Goal: Information Seeking & Learning: Learn about a topic

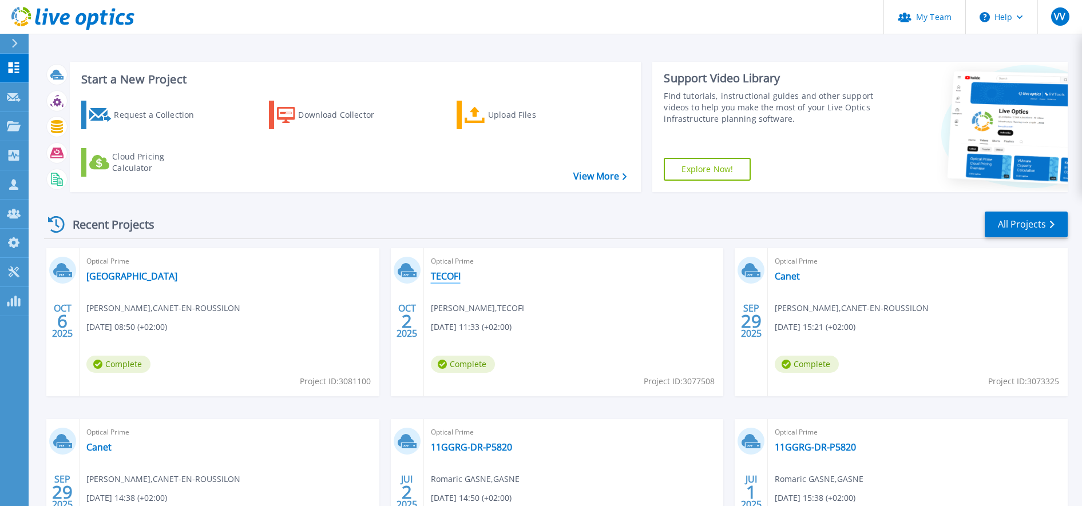
click at [451, 279] on link "TECOFI" at bounding box center [446, 276] width 30 height 11
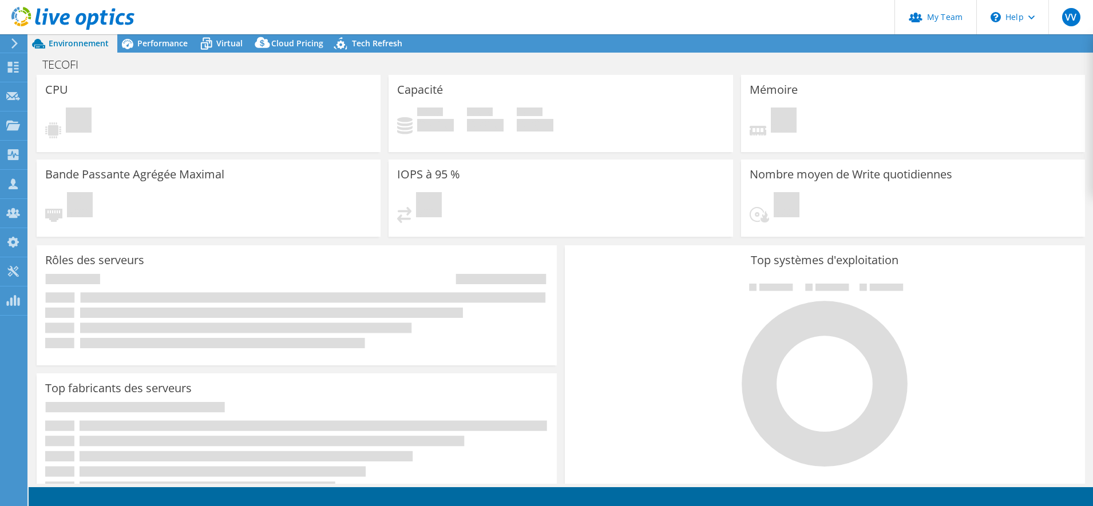
select select "USD"
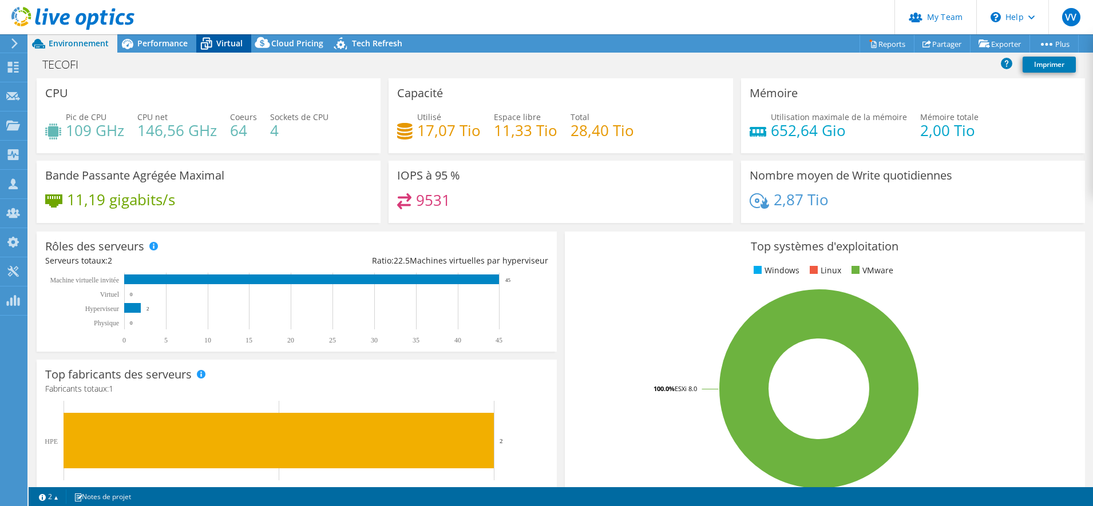
click at [231, 41] on span "Virtual" at bounding box center [229, 43] width 26 height 11
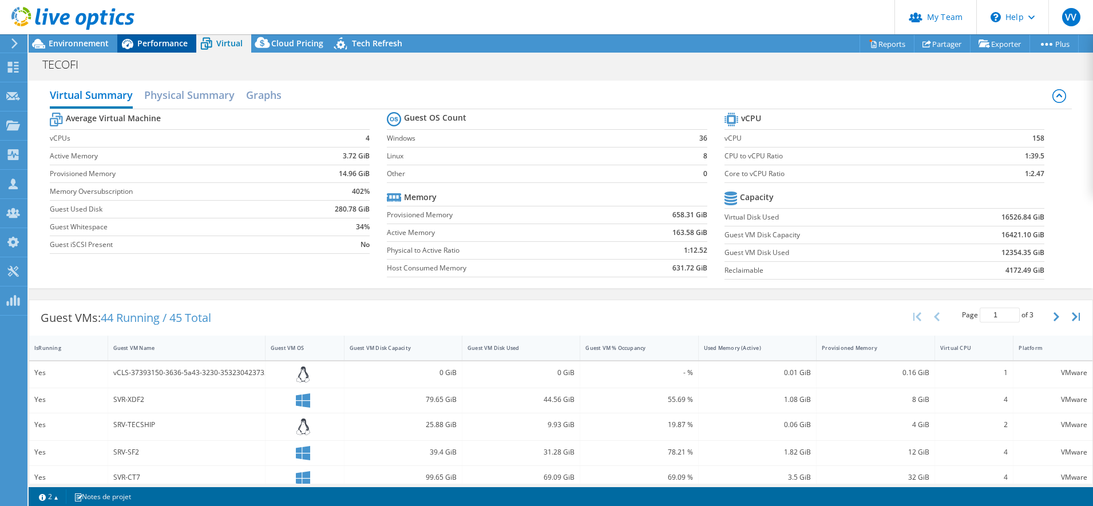
click at [147, 43] on span "Performance" at bounding box center [162, 43] width 50 height 11
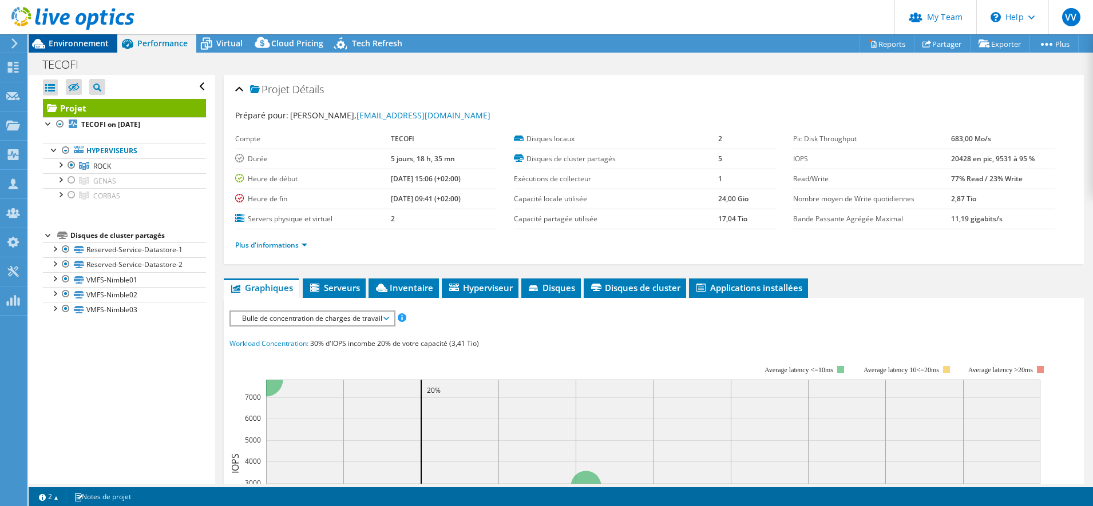
click at [110, 39] on div "Environnement" at bounding box center [73, 43] width 89 height 18
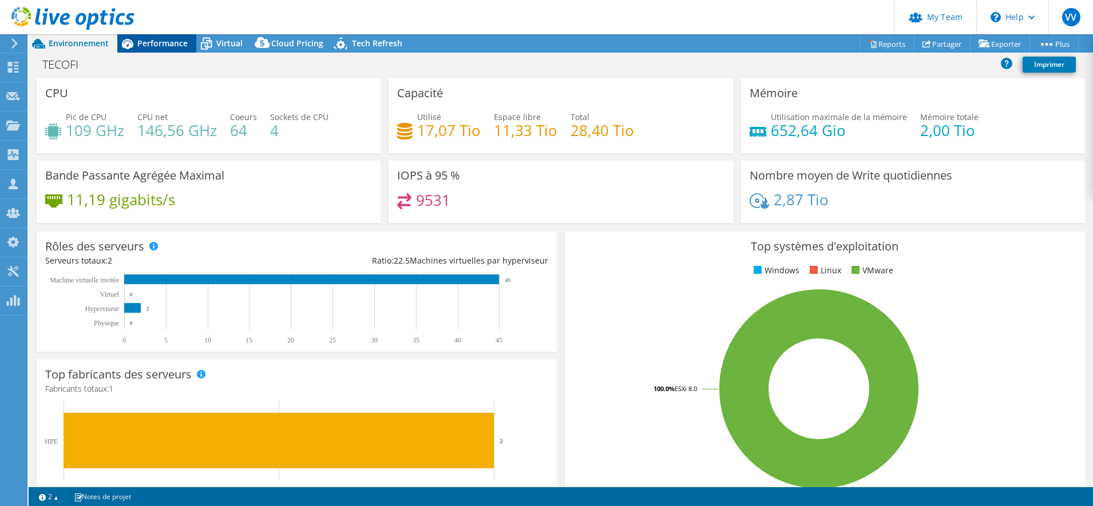
click at [144, 41] on span "Performance" at bounding box center [162, 43] width 50 height 11
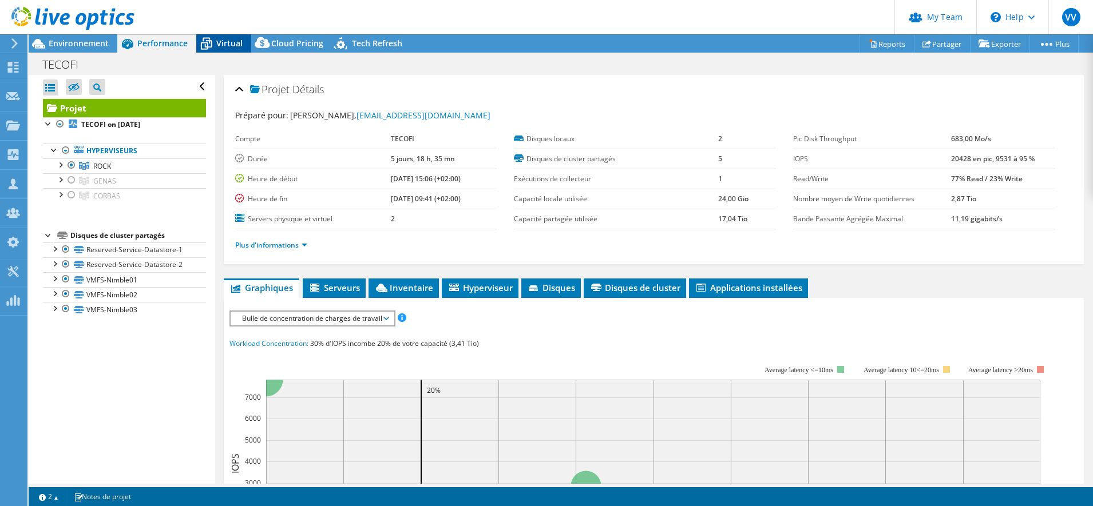
click at [231, 43] on span "Virtual" at bounding box center [229, 43] width 26 height 11
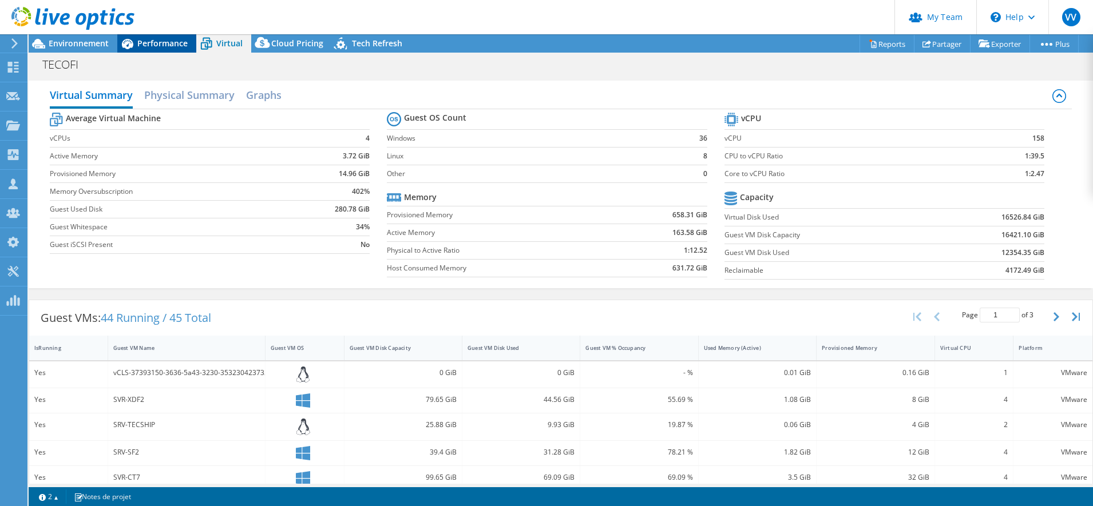
click at [149, 38] on span "Performance" at bounding box center [162, 43] width 50 height 11
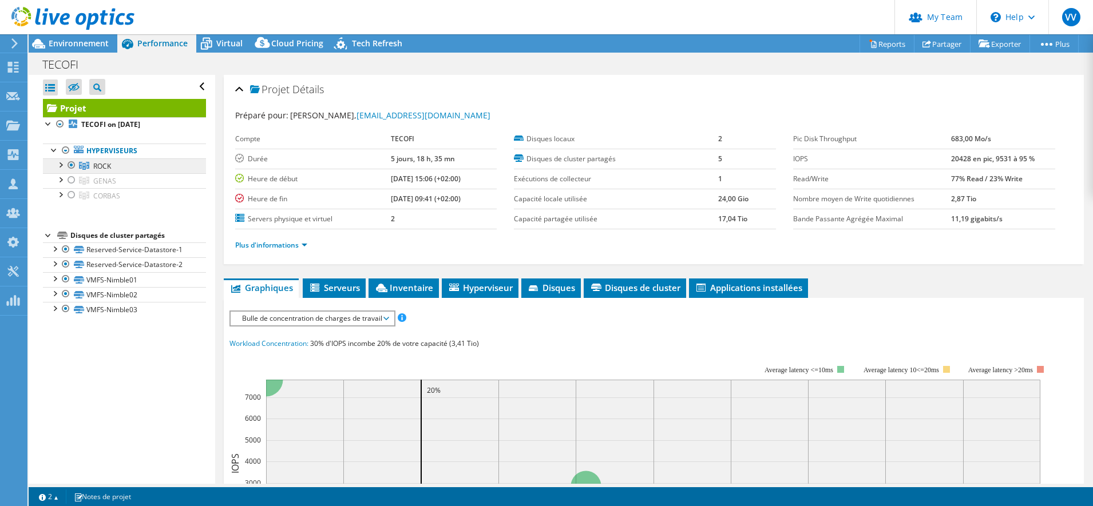
click at [107, 165] on span "ROCK" at bounding box center [102, 166] width 18 height 10
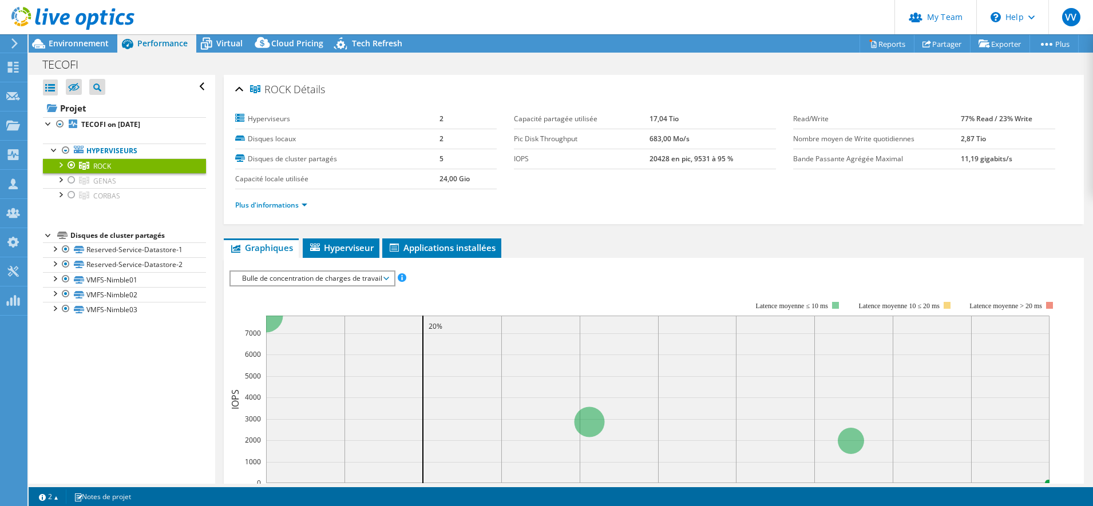
click at [57, 163] on div at bounding box center [59, 163] width 11 height 11
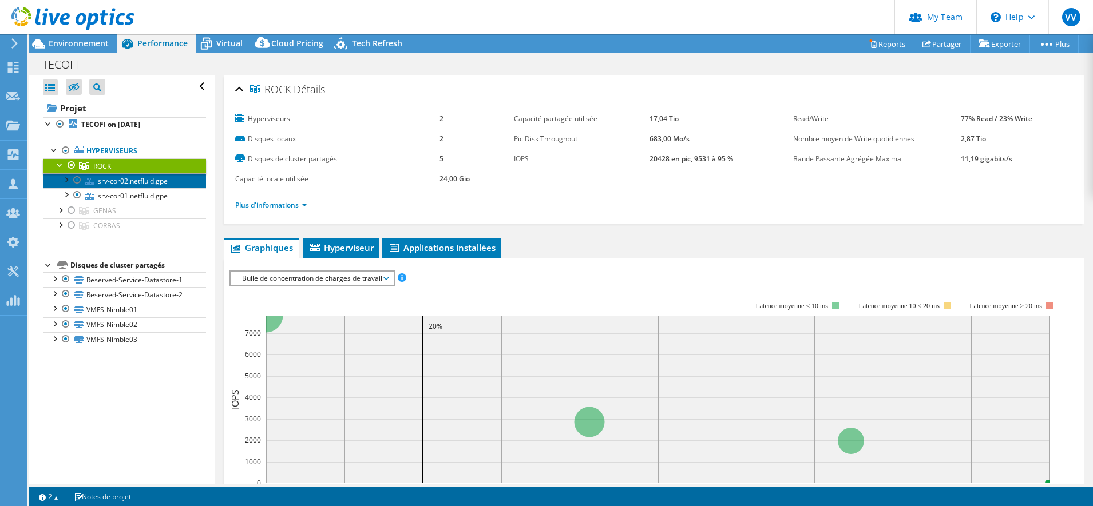
click at [116, 180] on link "srv-cor02.netfluid.gpe" at bounding box center [124, 180] width 163 height 15
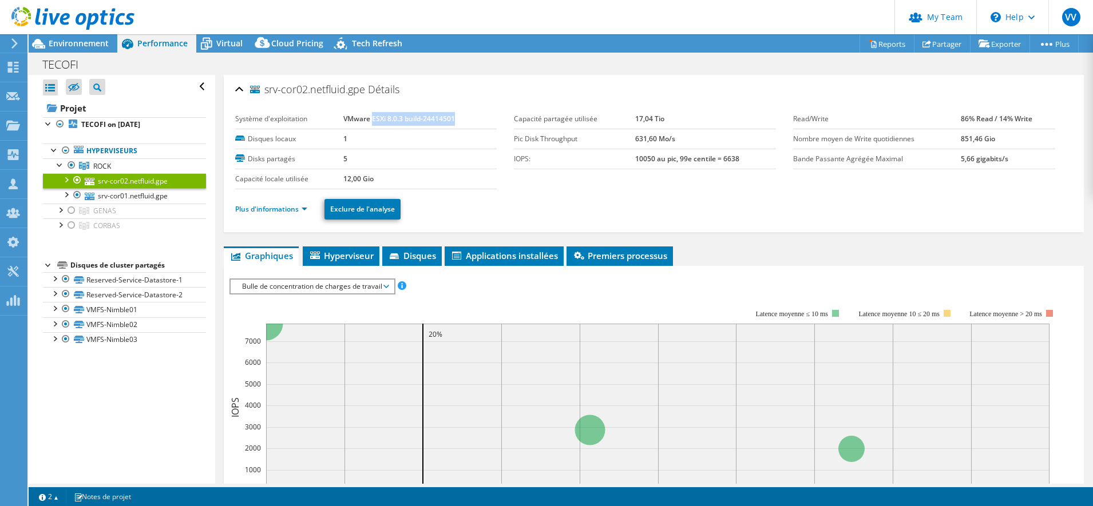
drag, startPoint x: 370, startPoint y: 116, endPoint x: 462, endPoint y: 124, distance: 92.4
click at [462, 124] on td "VMware ESXi 8.0.3 build-24414501" at bounding box center [419, 119] width 153 height 20
copy b "ESXi 8.0.3 build-24414501"
click at [229, 40] on span "Virtual" at bounding box center [229, 43] width 26 height 11
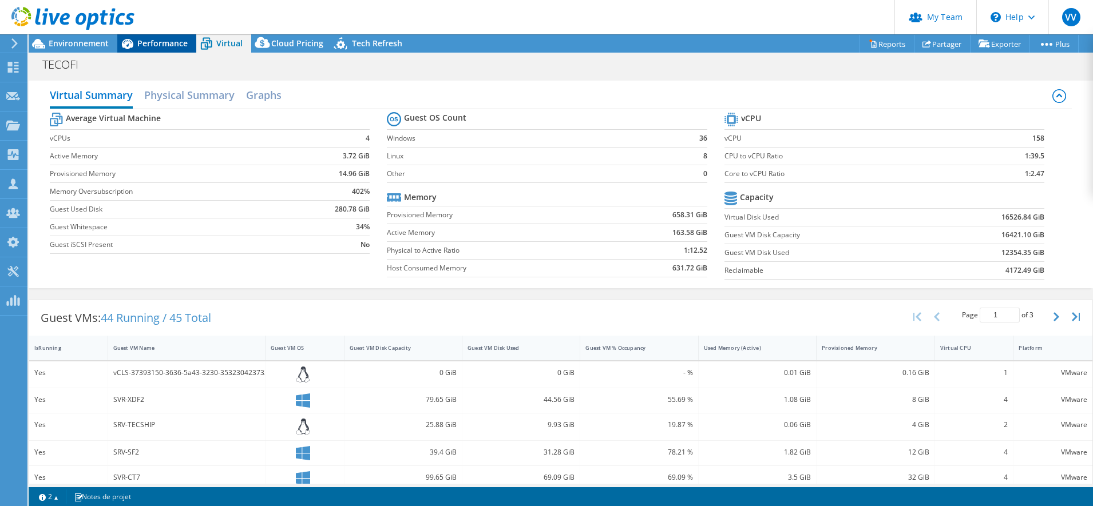
click at [167, 38] on span "Performance" at bounding box center [162, 43] width 50 height 11
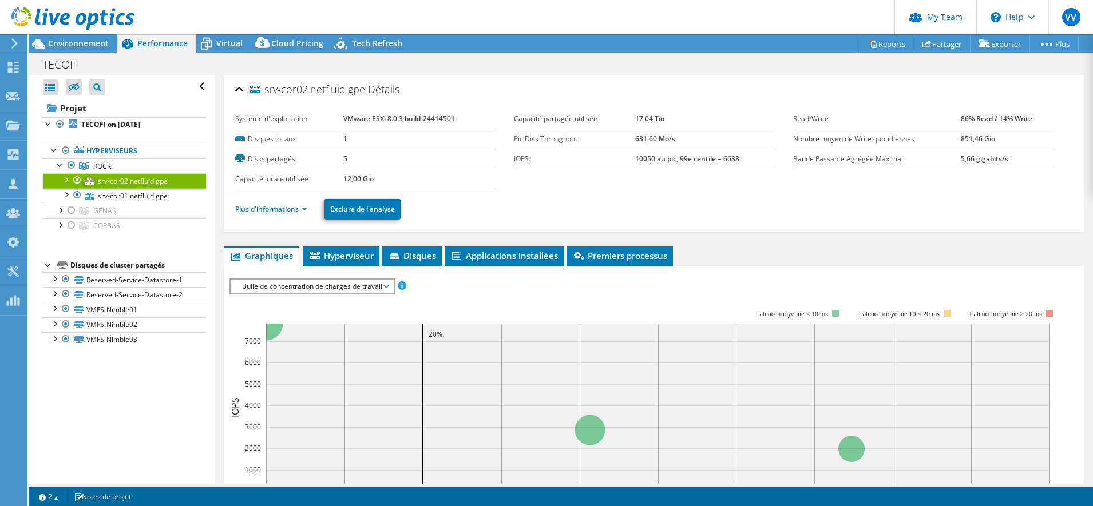
click at [747, 223] on div "Plus d'informations Exclure de l'analyse" at bounding box center [653, 209] width 837 height 40
click at [167, 47] on span "Performance" at bounding box center [162, 43] width 50 height 11
click at [96, 165] on span "ROCK" at bounding box center [102, 166] width 18 height 10
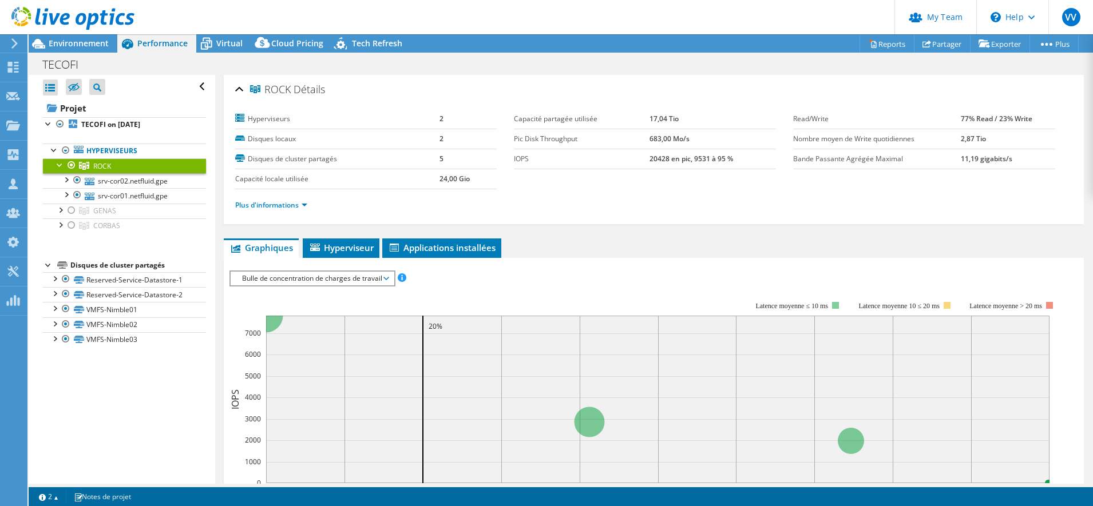
click at [323, 277] on span "Bulle de concentration de charges de travail" at bounding box center [312, 279] width 152 height 14
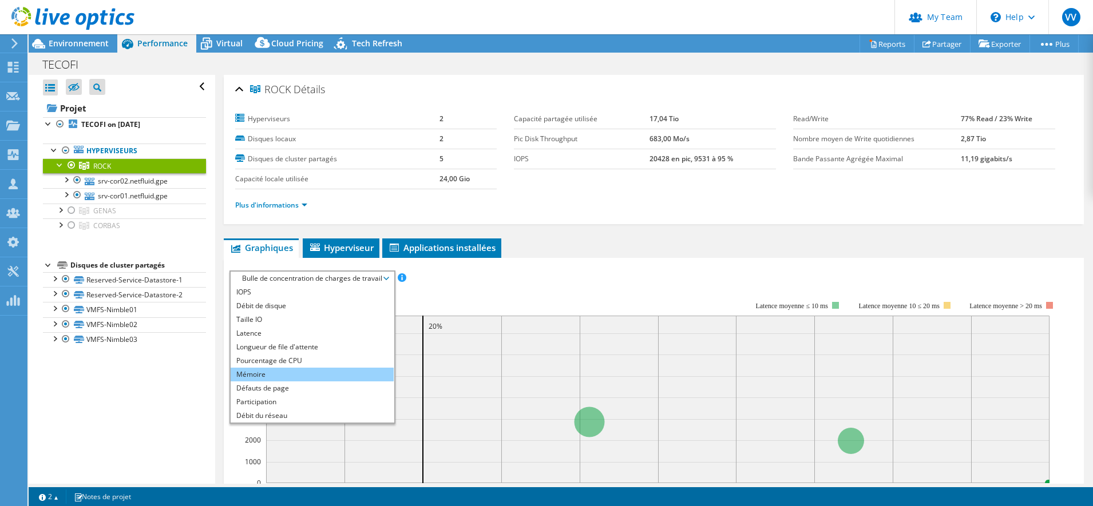
click at [274, 375] on li "Mémoire" at bounding box center [312, 375] width 163 height 14
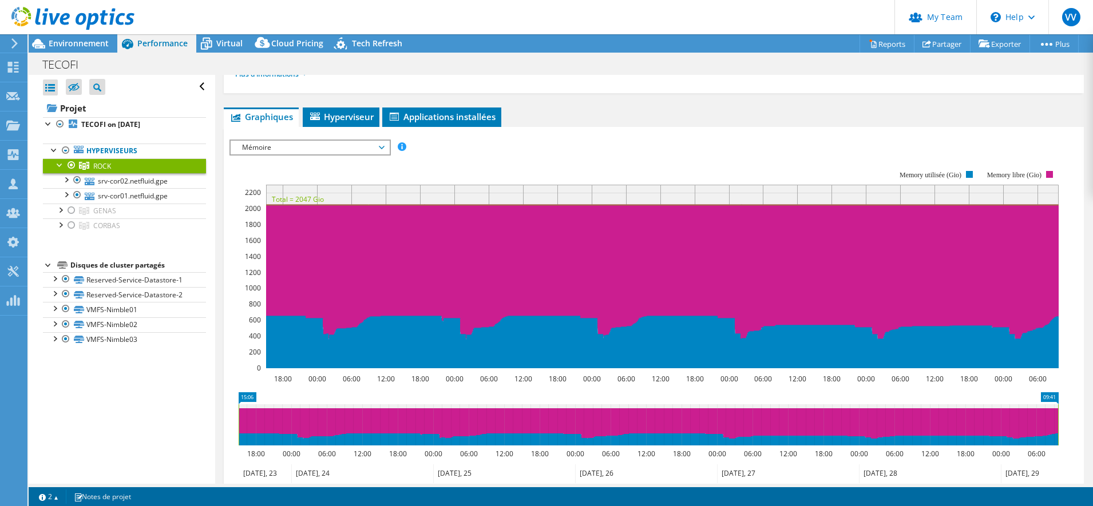
scroll to position [72, 0]
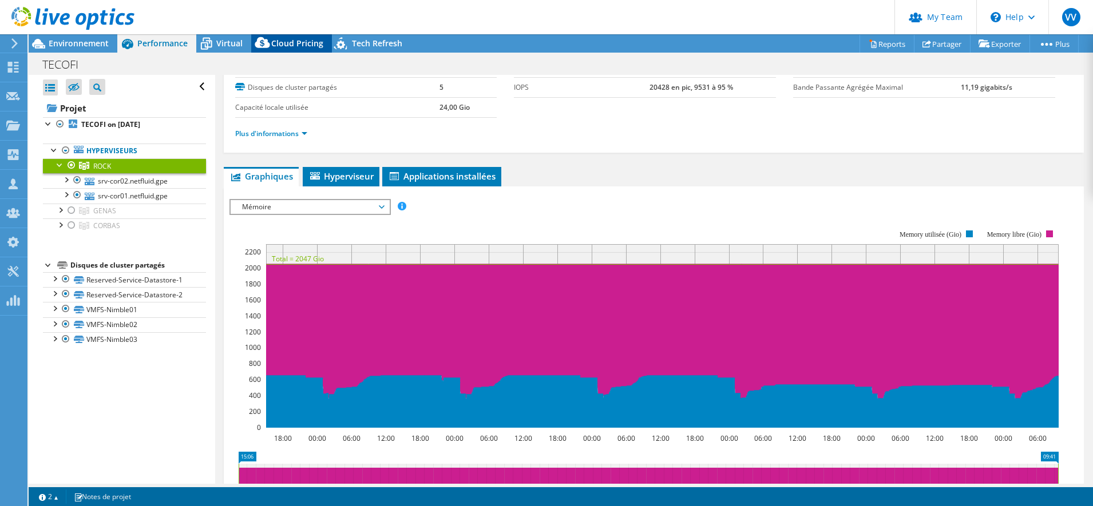
click at [296, 49] on div "Cloud Pricing" at bounding box center [291, 43] width 81 height 18
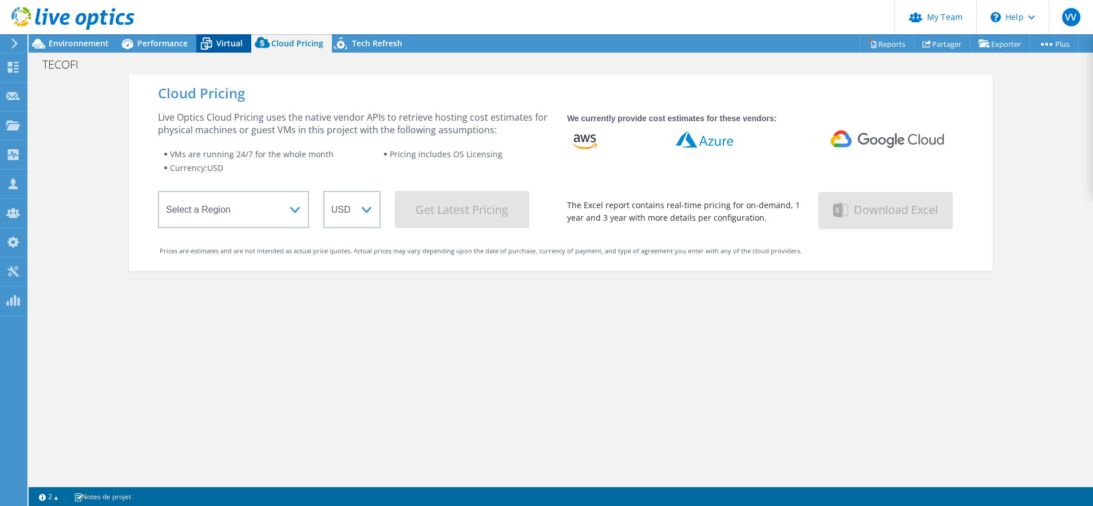
click at [230, 38] on span "Virtual" at bounding box center [229, 43] width 26 height 11
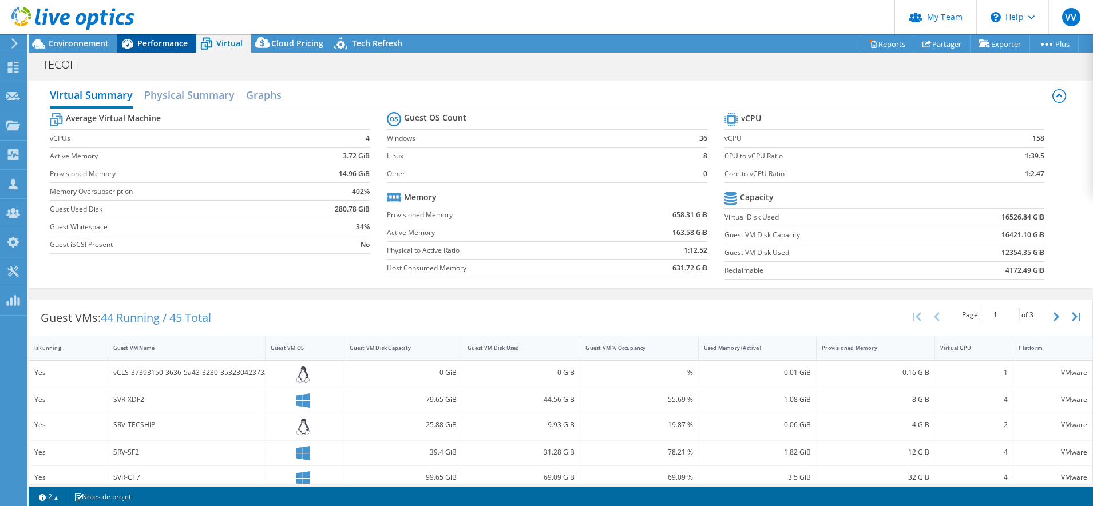
click at [142, 47] on span "Performance" at bounding box center [162, 43] width 50 height 11
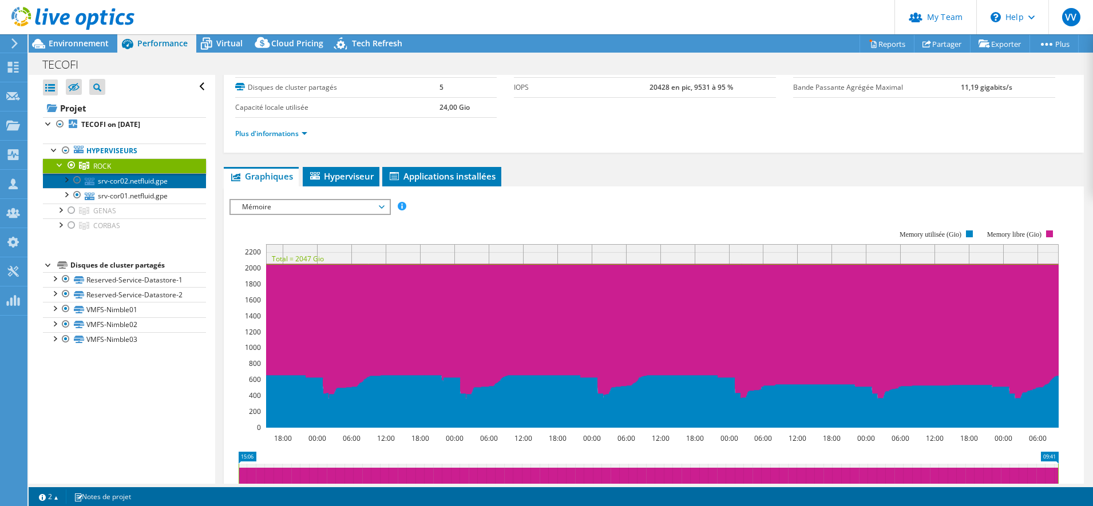
click at [109, 183] on link "srv-cor02.netfluid.gpe" at bounding box center [124, 180] width 163 height 15
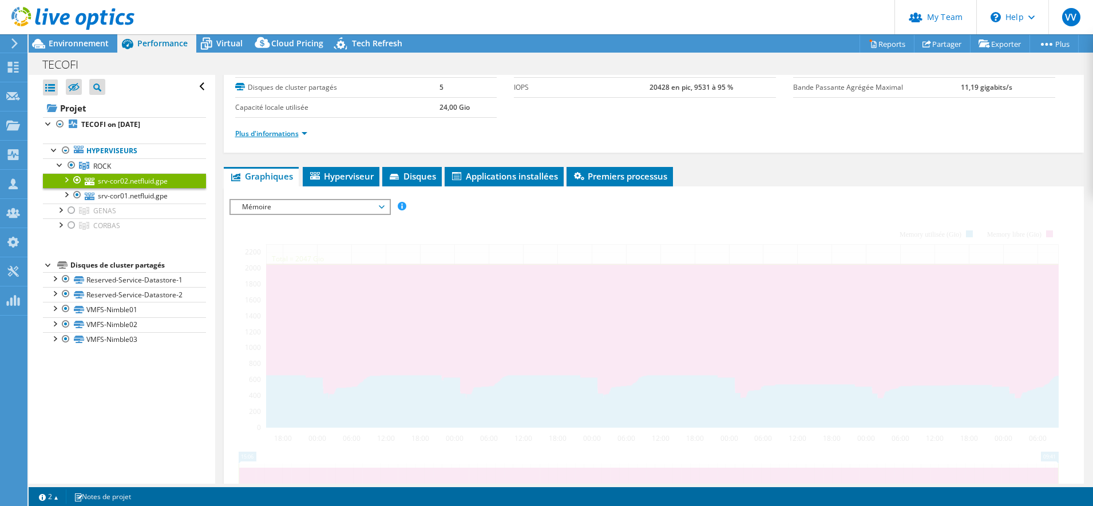
click at [258, 137] on link "Plus d'informations" at bounding box center [271, 134] width 72 height 10
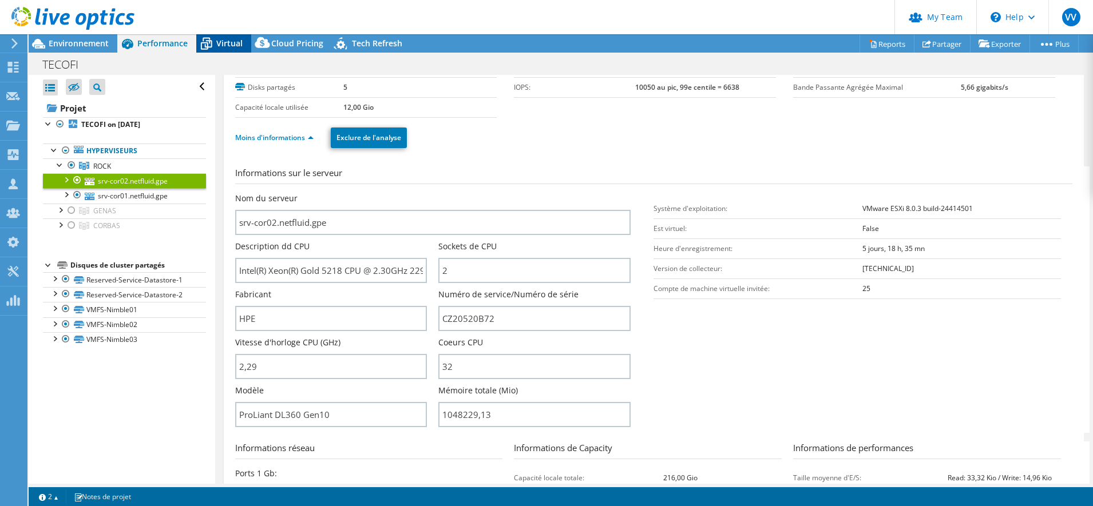
click at [232, 40] on span "Virtual" at bounding box center [229, 43] width 26 height 11
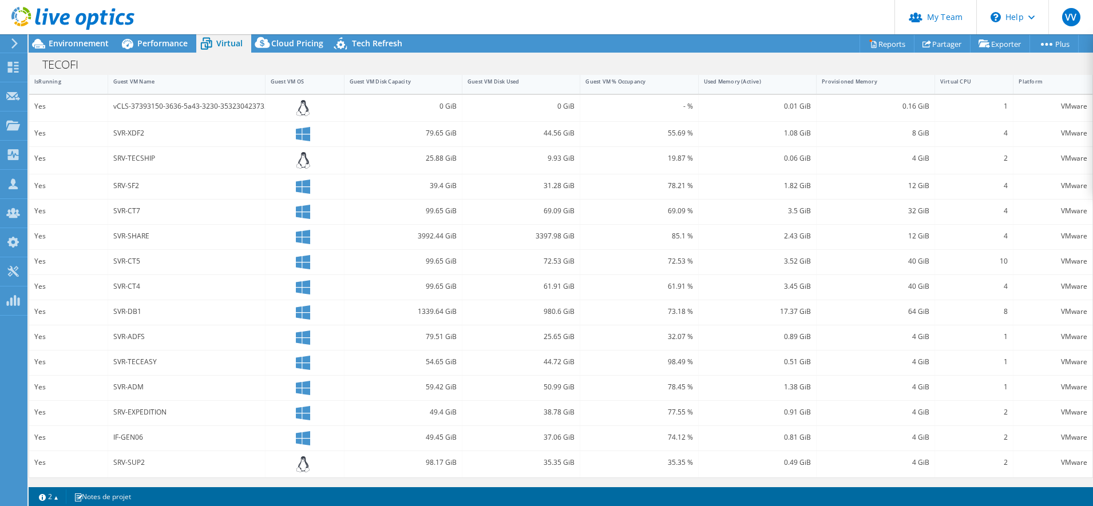
scroll to position [124, 0]
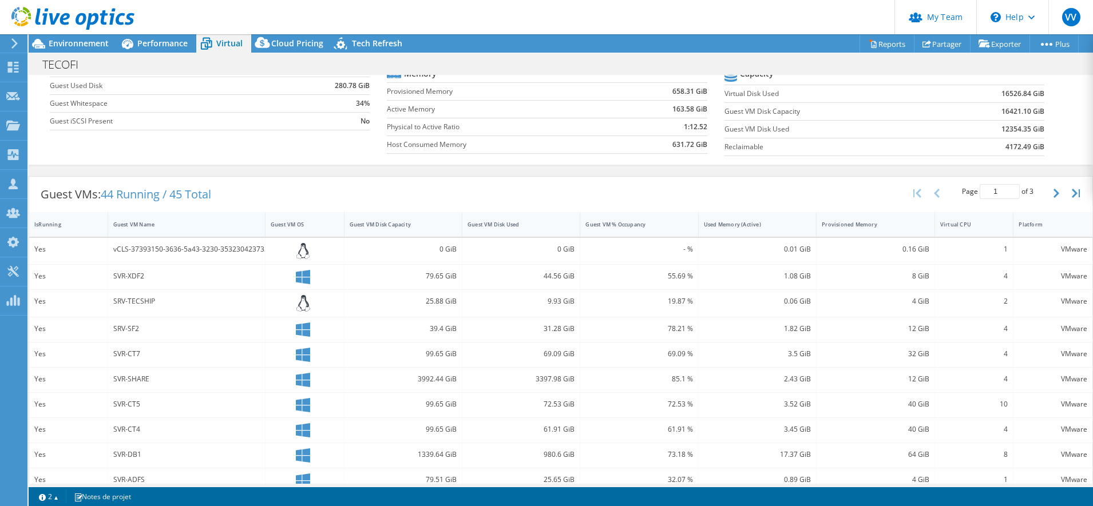
click at [170, 227] on div "Guest VM Name" at bounding box center [179, 224] width 133 height 7
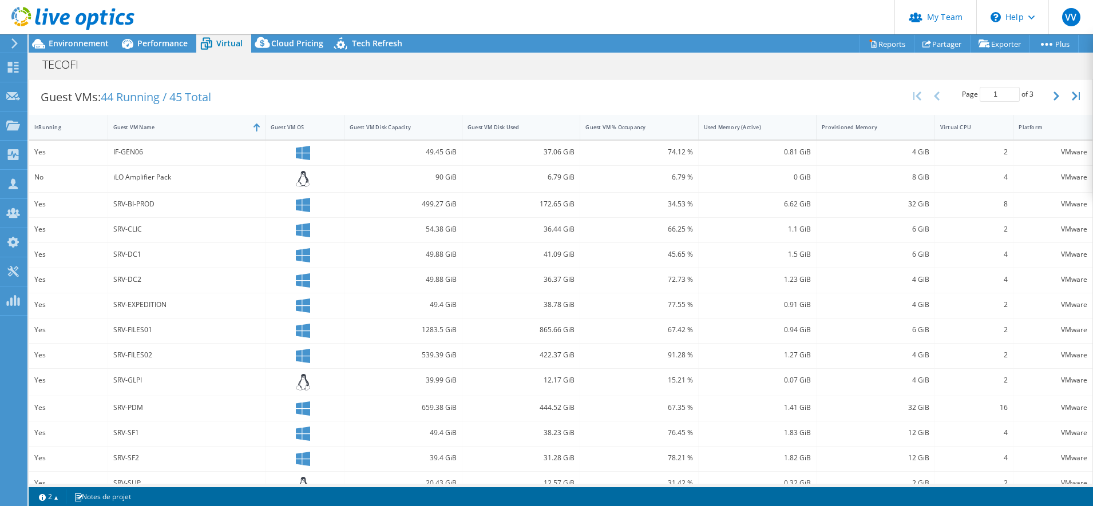
scroll to position [197, 0]
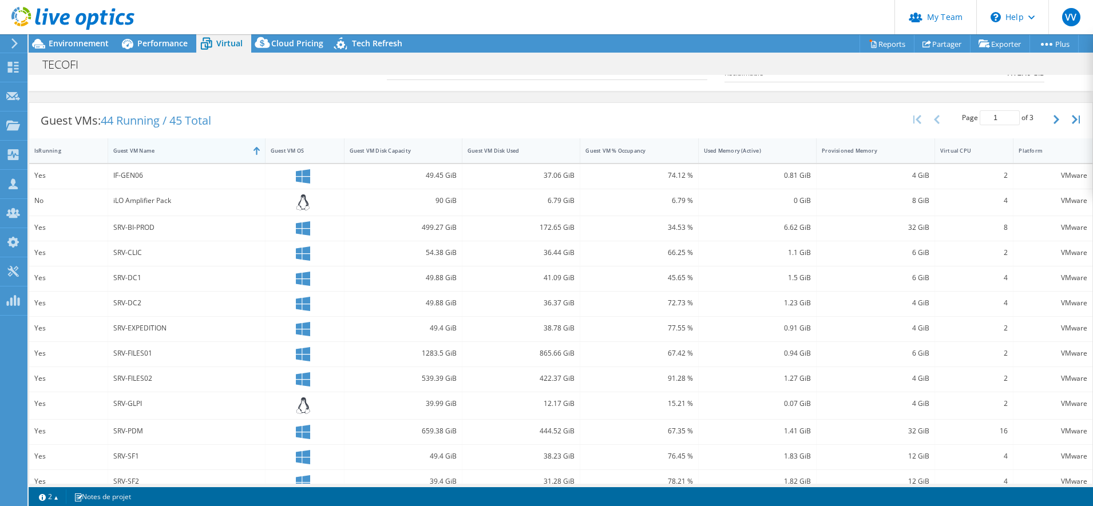
click at [179, 149] on div "Guest VM Name" at bounding box center [179, 150] width 133 height 7
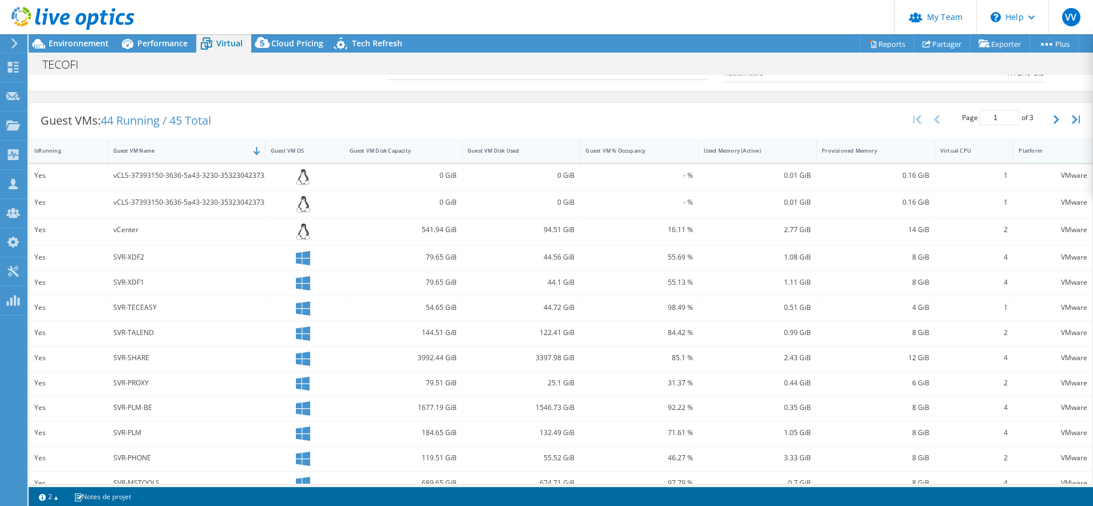
drag, startPoint x: 1077, startPoint y: 144, endPoint x: 1069, endPoint y: 141, distance: 8.3
click at [1082, 144] on div at bounding box center [1092, 150] width 21 height 25
